Goal: Task Accomplishment & Management: Use online tool/utility

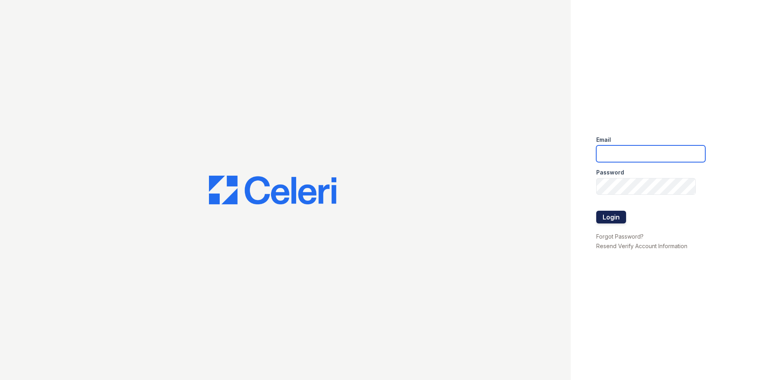
type input "[EMAIL_ADDRESS][DOMAIN_NAME]"
click at [616, 215] on button "Login" at bounding box center [612, 217] width 30 height 13
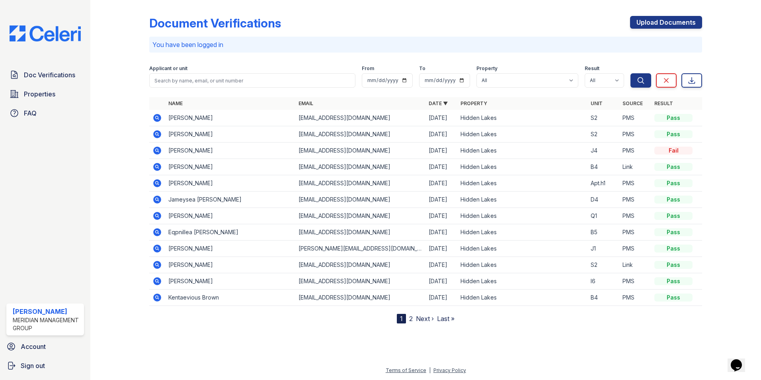
drag, startPoint x: 216, startPoint y: 216, endPoint x: 168, endPoint y: 215, distance: 48.2
click at [168, 215] on td "Curtisha Jackson" at bounding box center [230, 216] width 130 height 16
drag, startPoint x: 168, startPoint y: 215, endPoint x: 177, endPoint y: 216, distance: 9.2
copy td "Curtisha Jackson"
